Goal: Task Accomplishment & Management: Complete application form

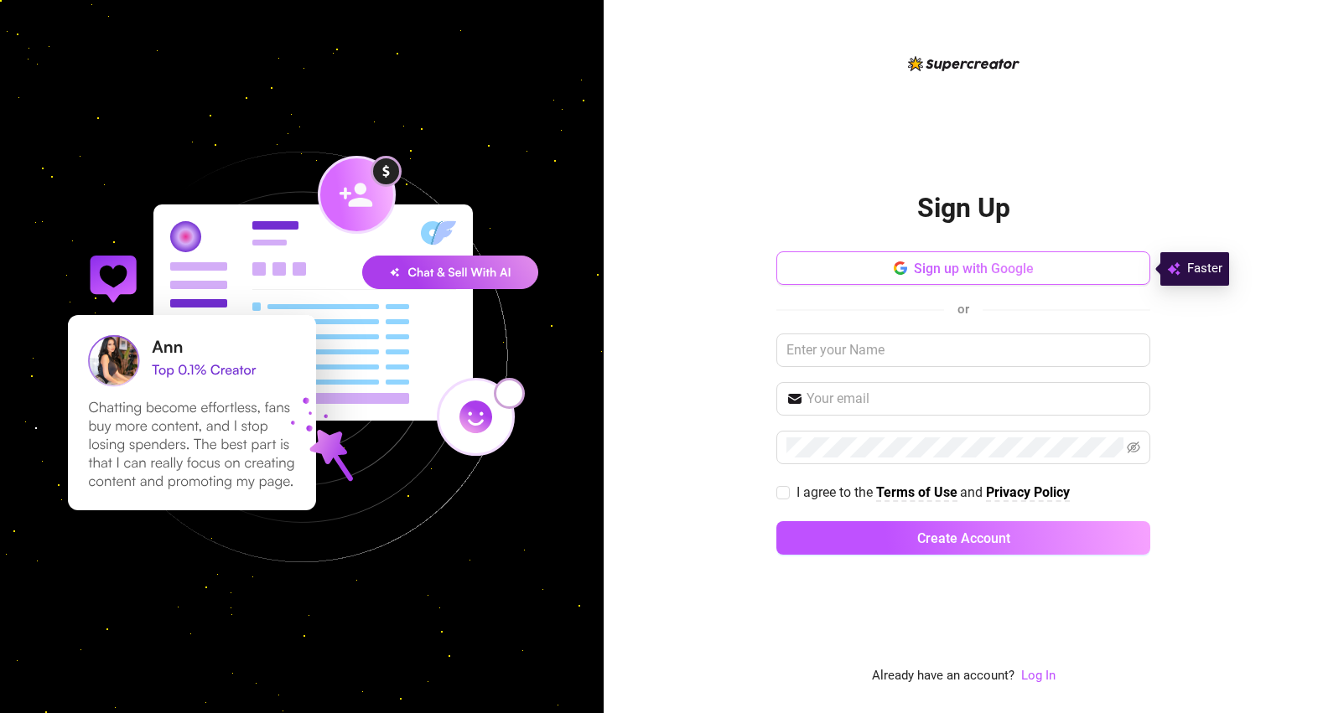
click at [904, 276] on span "button" at bounding box center [900, 269] width 13 height 16
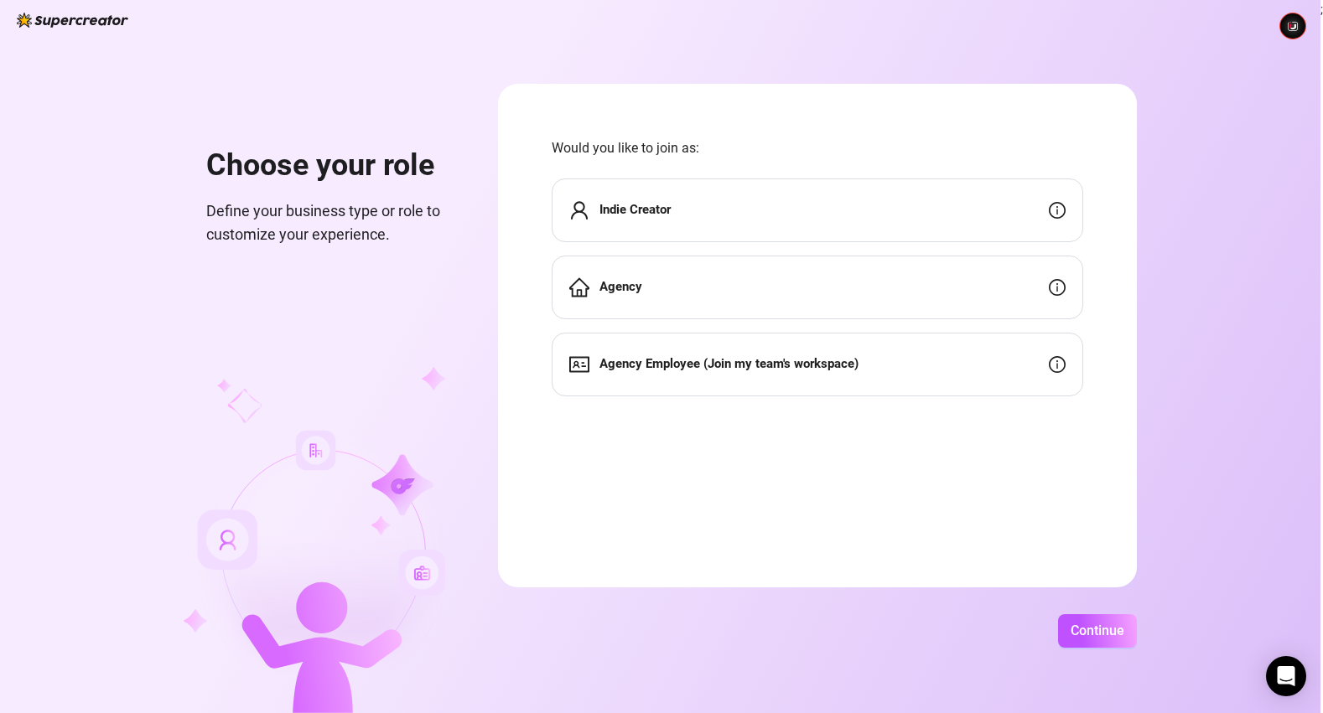
click at [782, 229] on div "Indie Creator" at bounding box center [817, 211] width 531 height 64
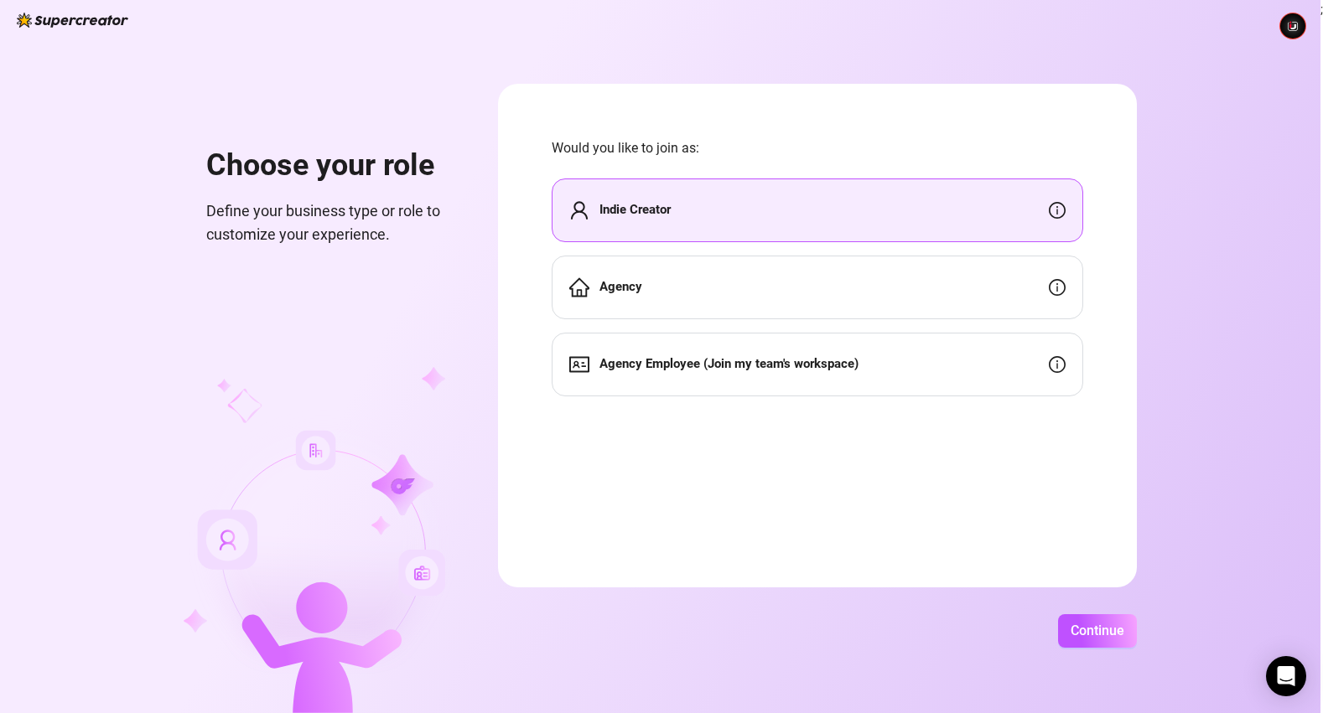
click at [802, 225] on div "Indie Creator" at bounding box center [817, 211] width 531 height 64
click at [718, 209] on div "Indie Creator" at bounding box center [817, 211] width 531 height 64
click at [723, 276] on div "Agency" at bounding box center [817, 288] width 531 height 64
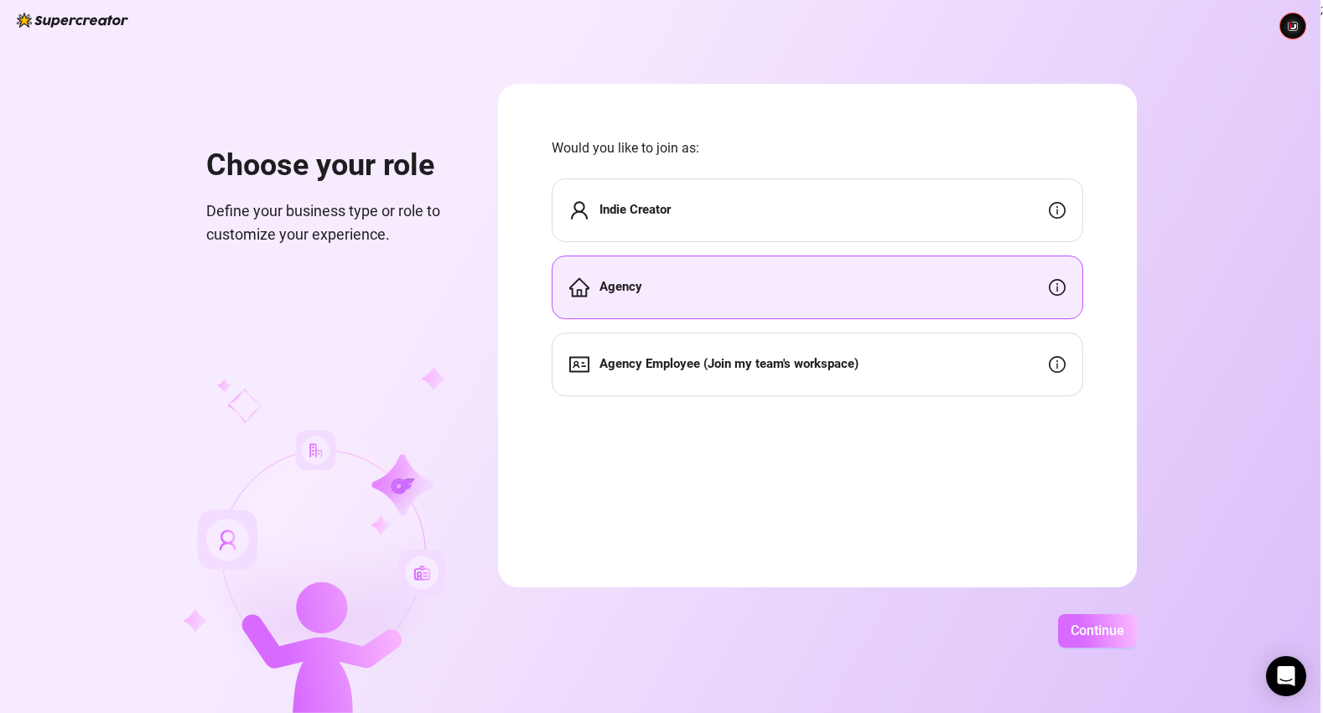
click at [1132, 621] on button "Continue" at bounding box center [1097, 631] width 79 height 34
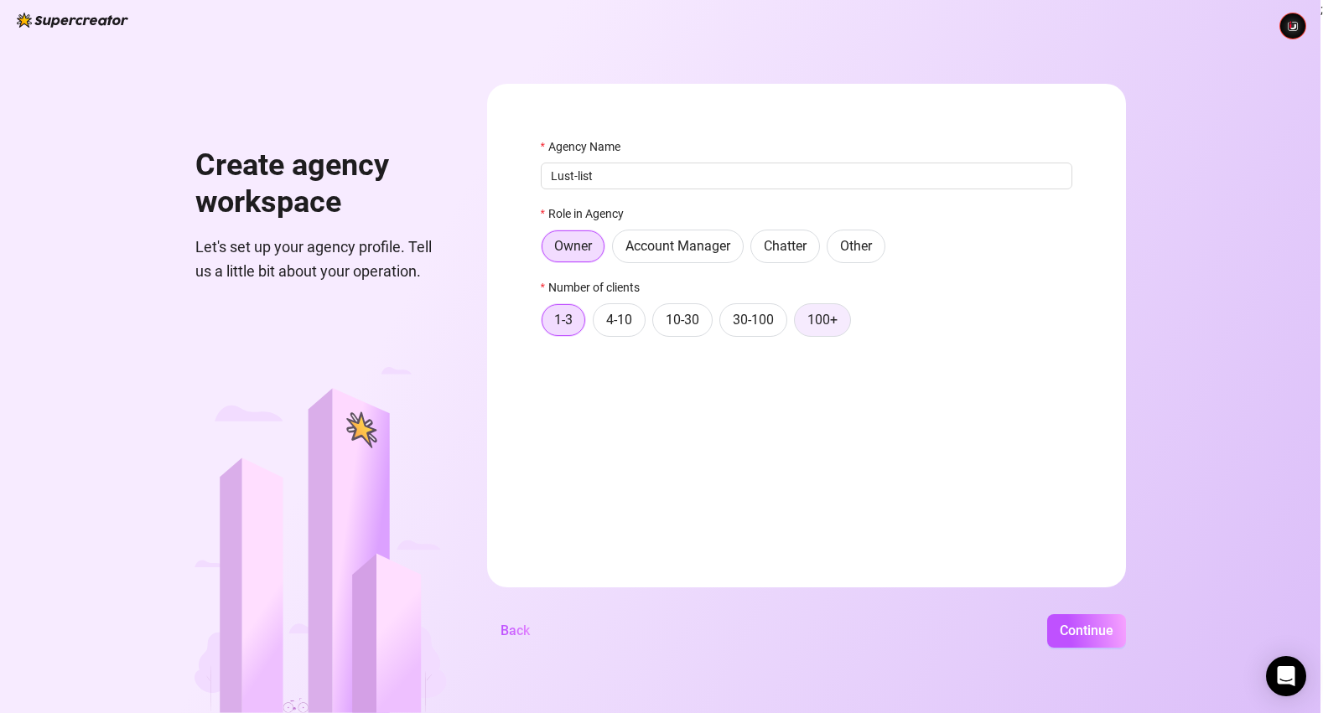
type input "Lust-list"
click at [837, 320] on span "100+" at bounding box center [822, 320] width 30 height 16
click at [799, 324] on input "100+" at bounding box center [799, 324] width 0 height 0
click at [1126, 625] on button "Continue" at bounding box center [1086, 631] width 79 height 34
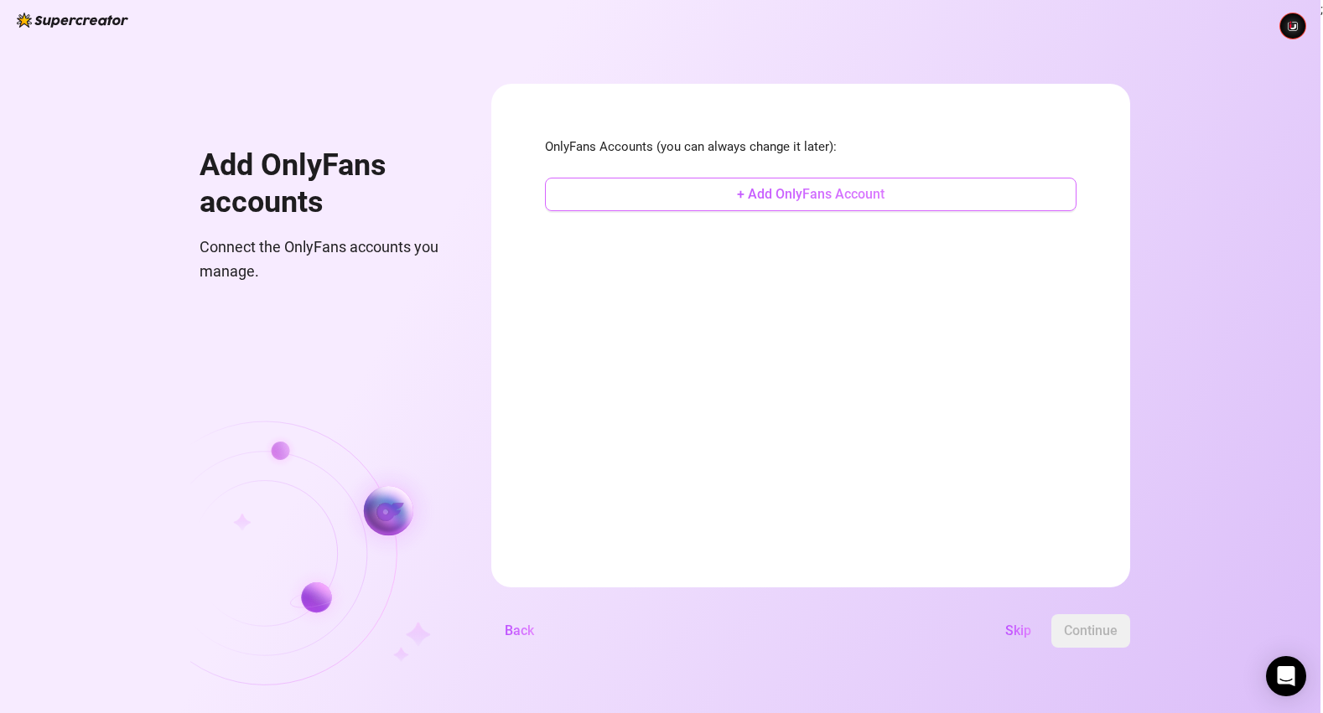
click at [873, 205] on button "+ Add OnlyFans Account" at bounding box center [810, 195] width 531 height 34
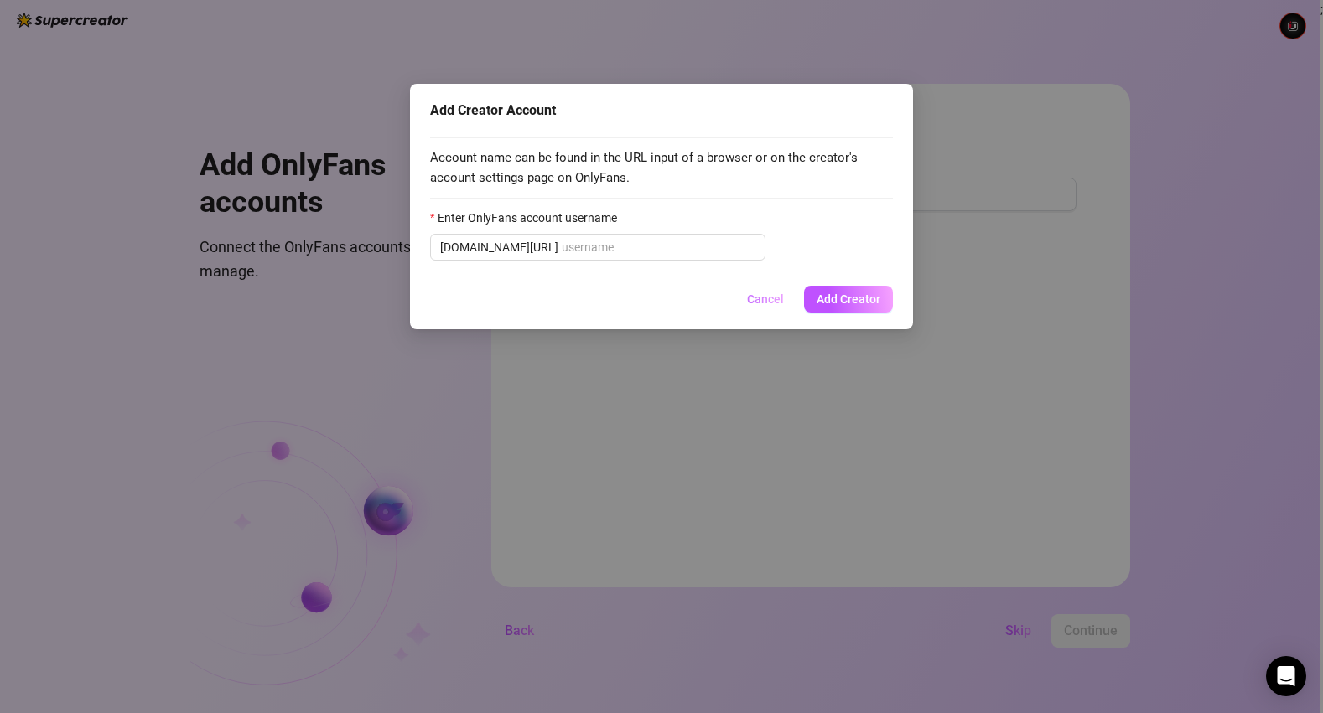
click at [752, 303] on span "Cancel" at bounding box center [765, 299] width 37 height 13
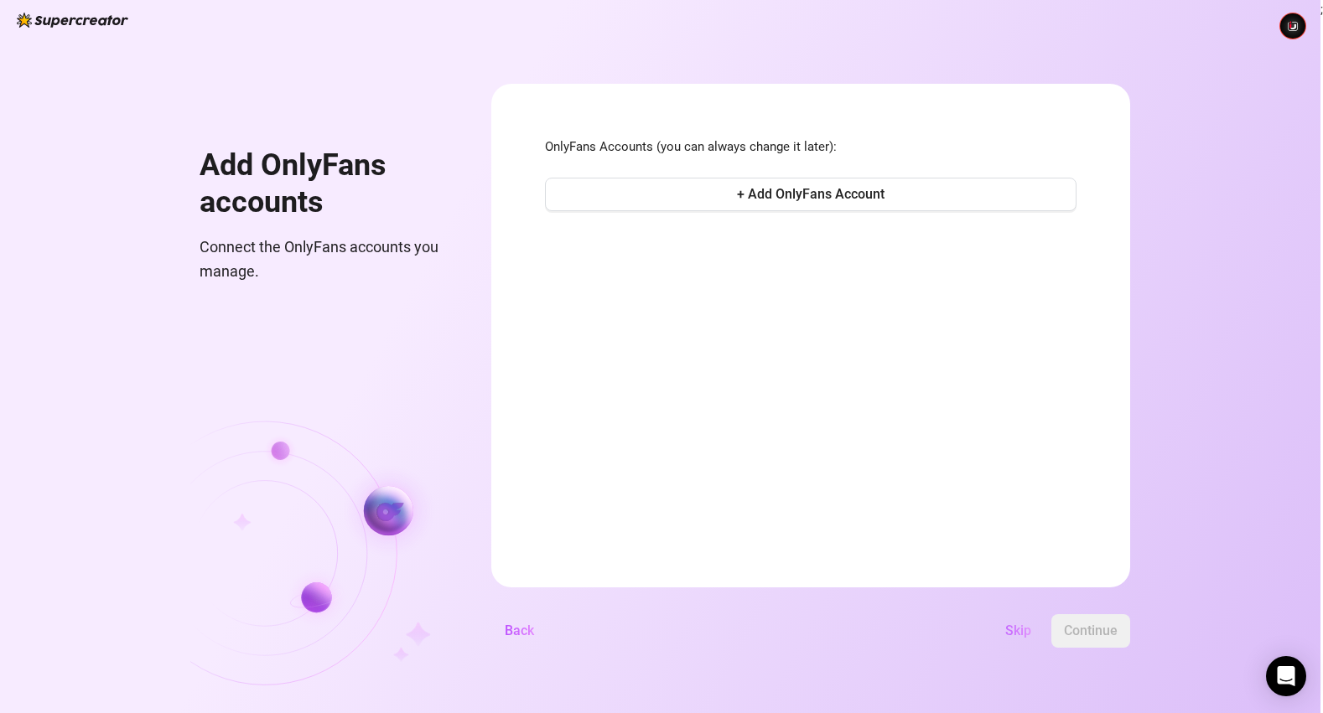
click at [1044, 624] on button "Skip" at bounding box center [1018, 631] width 53 height 34
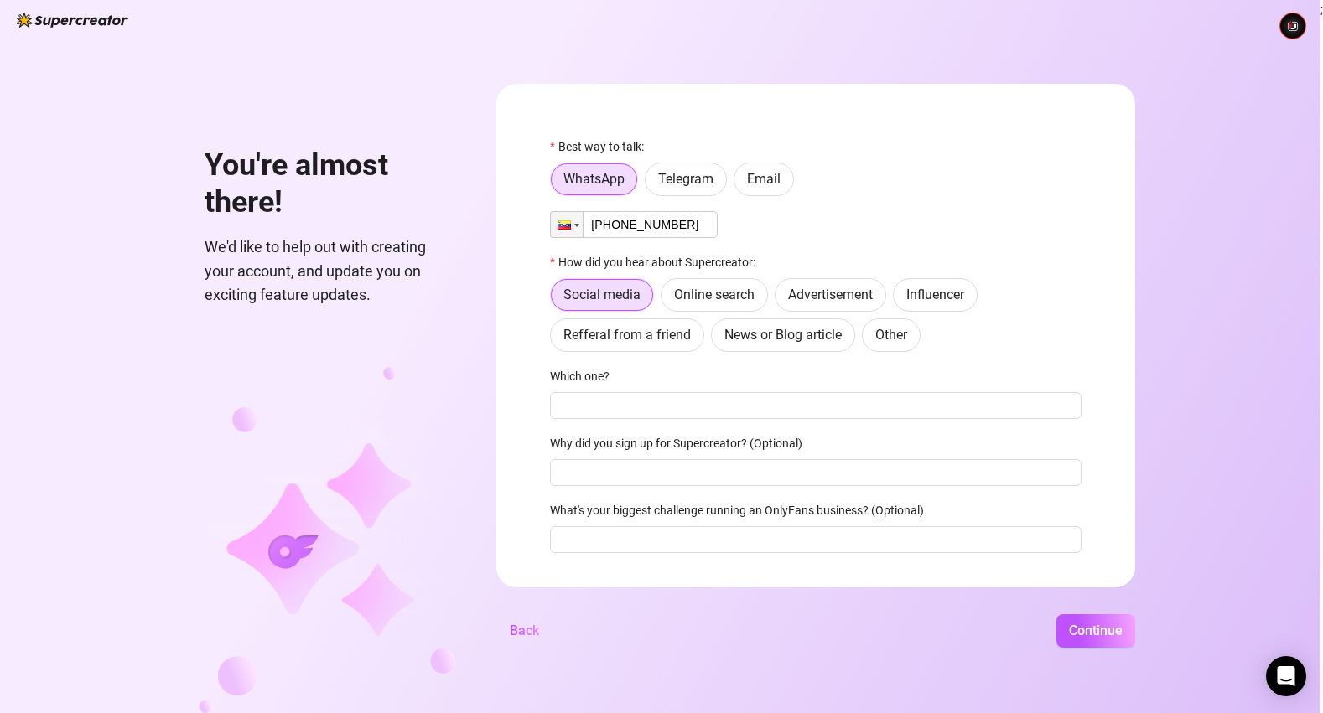
type input "[PHONE_NUMBER]"
